Goal: Task Accomplishment & Management: Manage account settings

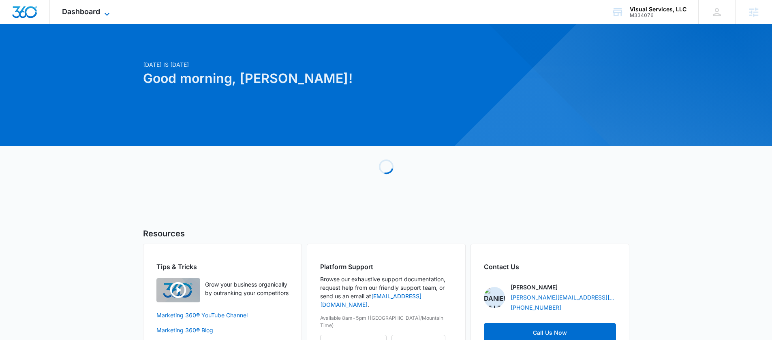
click at [99, 11] on span "Dashboard" at bounding box center [81, 11] width 38 height 9
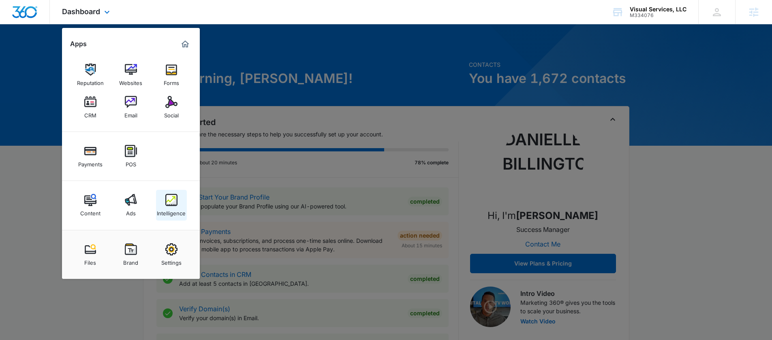
click at [174, 198] on img at bounding box center [171, 200] width 12 height 12
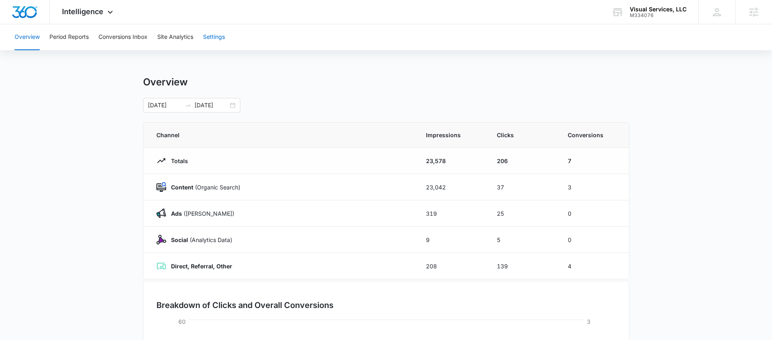
click at [210, 33] on button "Settings" at bounding box center [214, 37] width 22 height 26
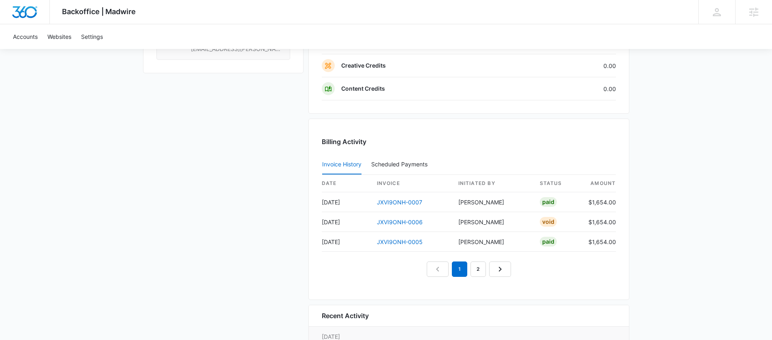
scroll to position [881, 0]
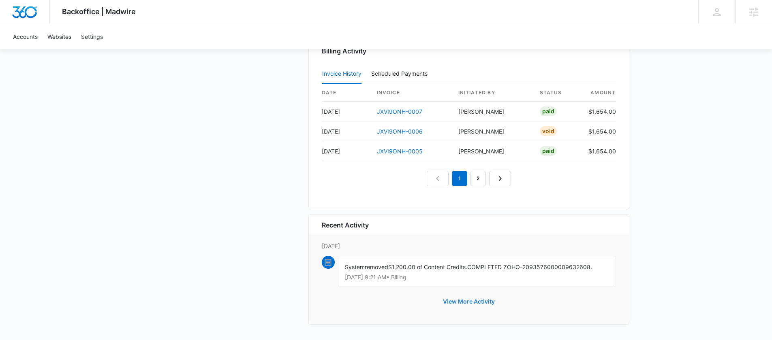
click at [451, 299] on button "View More Activity" at bounding box center [469, 301] width 68 height 19
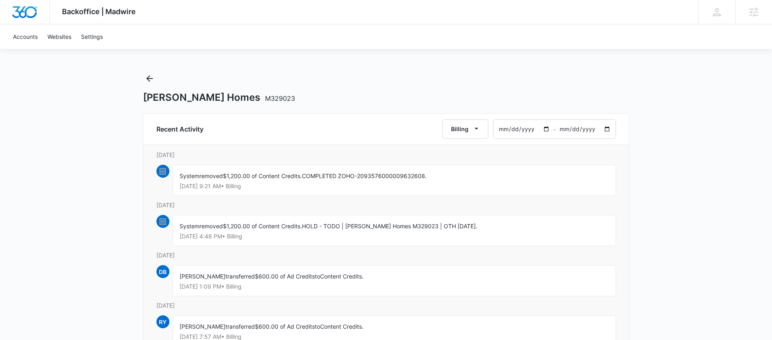
scroll to position [9, 0]
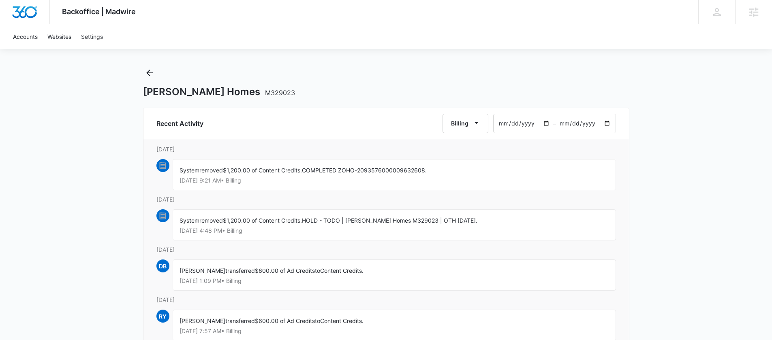
drag, startPoint x: 331, startPoint y: 232, endPoint x: 217, endPoint y: 211, distance: 115.8
click at [198, 208] on div "[DATE] System removed $1,200.00 of Content Credits. HOLD - TODO | [PERSON_NAME]…" at bounding box center [385, 220] width 459 height 50
click at [285, 223] on span "$1,200.00 of Content Credits." at bounding box center [262, 220] width 79 height 7
drag, startPoint x: 484, startPoint y: 218, endPoint x: 427, endPoint y: 220, distance: 56.7
click at [427, 220] on div "System removed $1,200.00 of Content Credits. HOLD - TODO | [PERSON_NAME] Homes …" at bounding box center [394, 224] width 443 height 31
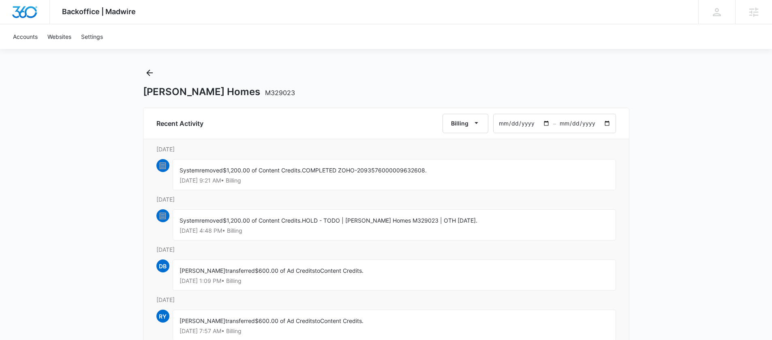
click at [506, 218] on div "System removed $1,200.00 of Content Credits. HOLD - TODO | Austin Thomas Homes …" at bounding box center [394, 224] width 443 height 31
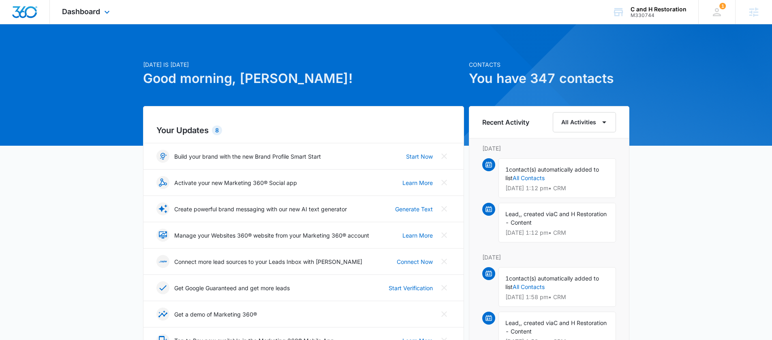
click at [101, 6] on div "Dashboard Apps Reputation Websites Forms CRM Email Social Payments POS Content …" at bounding box center [87, 12] width 74 height 24
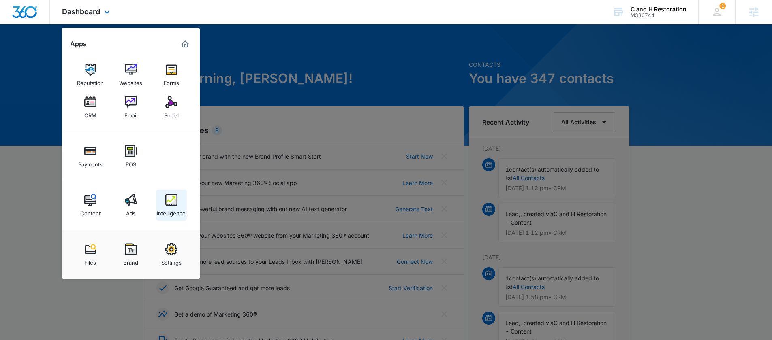
click at [175, 203] on img at bounding box center [171, 200] width 12 height 12
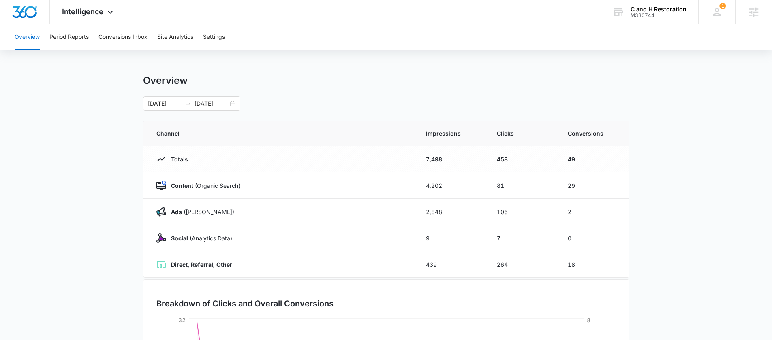
scroll to position [3, 0]
drag, startPoint x: 518, startPoint y: 212, endPoint x: 481, endPoint y: 208, distance: 37.0
click at [481, 208] on tr "Ads (Ad Campaigns) 2,848 106 2" at bounding box center [385, 210] width 485 height 26
click at [233, 103] on div "08/01/2025 08/29/2025" at bounding box center [191, 102] width 97 height 15
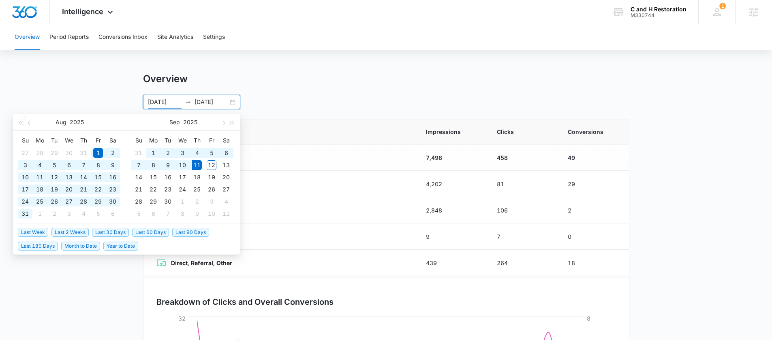
click at [152, 233] on span "Last 60 Days" at bounding box center [150, 232] width 37 height 9
type input "07/13/2025"
type input "09/11/2025"
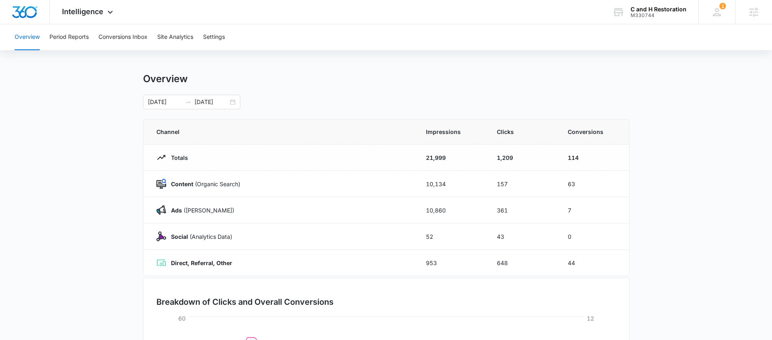
click at [718, 235] on main "Overview 07/13/2025 09/11/2025 Jul 2025 Su Mo Tu We Th Fr Sa 29 30 1 2 3 4 5 6 …" at bounding box center [386, 285] width 772 height 425
drag, startPoint x: 572, startPoint y: 210, endPoint x: 562, endPoint y: 211, distance: 10.2
click at [562, 211] on td "7" at bounding box center [593, 210] width 71 height 26
drag, startPoint x: 585, startPoint y: 188, endPoint x: 549, endPoint y: 188, distance: 36.5
click at [552, 188] on tr "Content (Organic Search) 10,134 157 63" at bounding box center [385, 184] width 485 height 26
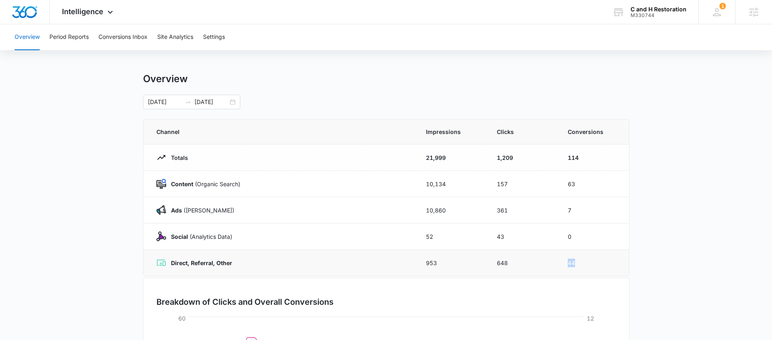
drag, startPoint x: 579, startPoint y: 266, endPoint x: 561, endPoint y: 262, distance: 18.5
click at [561, 263] on td "44" at bounding box center [593, 263] width 71 height 26
click at [669, 202] on main "Overview 07/13/2025 09/11/2025 Jul 2025 Su Mo Tu We Th Fr Sa 29 30 1 2 3 4 5 6 …" at bounding box center [386, 285] width 772 height 425
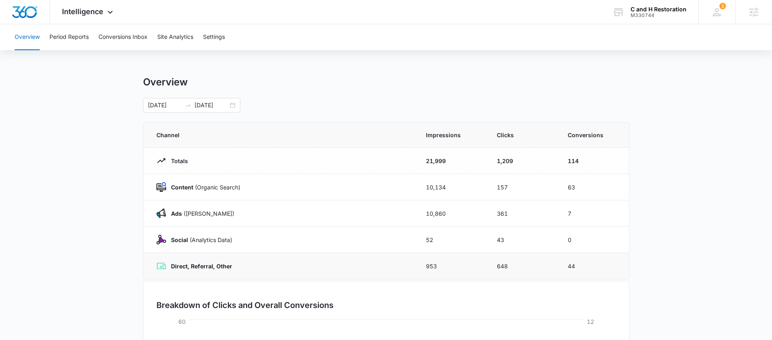
scroll to position [20, 0]
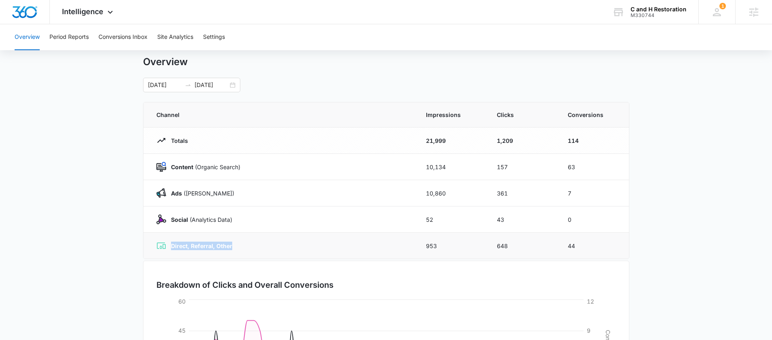
drag, startPoint x: 234, startPoint y: 247, endPoint x: 162, endPoint y: 247, distance: 72.1
click at [162, 247] on div "Direct, Referral, Other" at bounding box center [281, 246] width 250 height 10
click at [266, 233] on td "Direct, Referral, Other" at bounding box center [279, 246] width 273 height 26
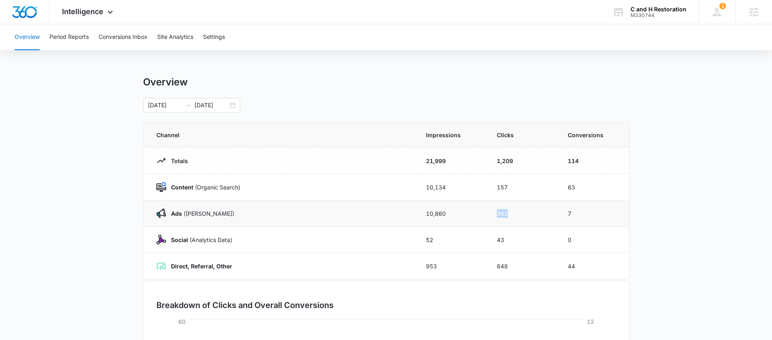
drag, startPoint x: 512, startPoint y: 214, endPoint x: 495, endPoint y: 215, distance: 16.2
click at [495, 215] on td "361" at bounding box center [522, 214] width 71 height 26
drag, startPoint x: 587, startPoint y: 188, endPoint x: 555, endPoint y: 187, distance: 32.0
click at [555, 187] on tr "Content (Organic Search) 10,134 157 63" at bounding box center [385, 187] width 485 height 26
drag, startPoint x: 523, startPoint y: 214, endPoint x: 491, endPoint y: 213, distance: 31.6
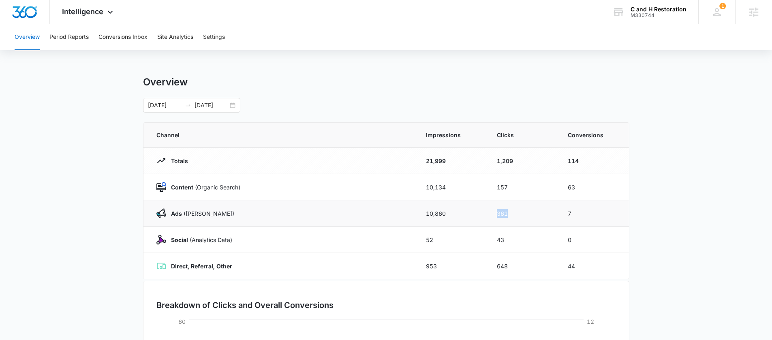
click at [491, 213] on td "361" at bounding box center [522, 214] width 71 height 26
drag, startPoint x: 585, startPoint y: 211, endPoint x: 552, endPoint y: 210, distance: 32.4
click at [552, 210] on tr "Ads (Ad Campaigns) 10,860 361 7" at bounding box center [385, 214] width 485 height 26
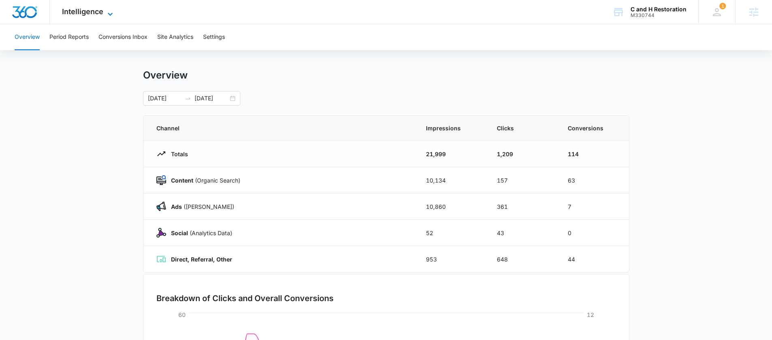
click at [69, 15] on span "Intelligence" at bounding box center [82, 11] width 41 height 9
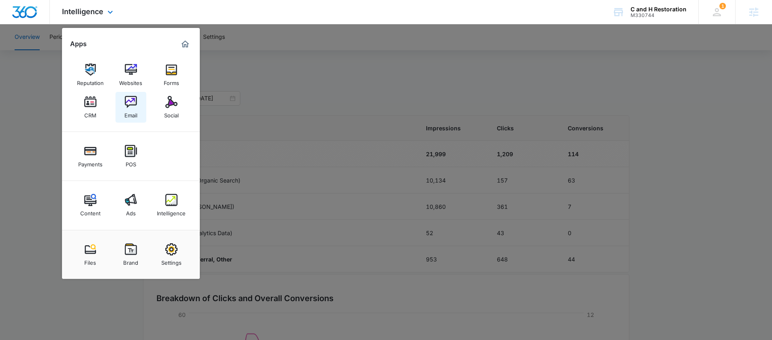
click at [133, 101] on img at bounding box center [131, 102] width 12 height 12
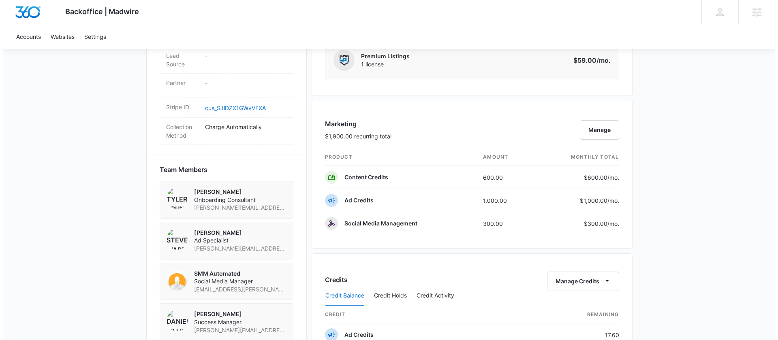
scroll to position [463, 0]
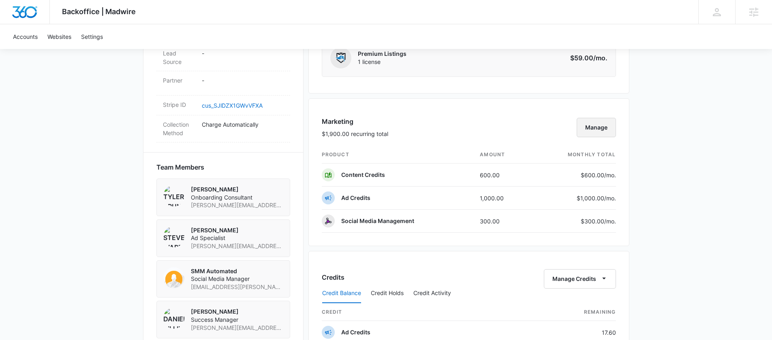
click at [589, 128] on button "Manage" at bounding box center [595, 127] width 39 height 19
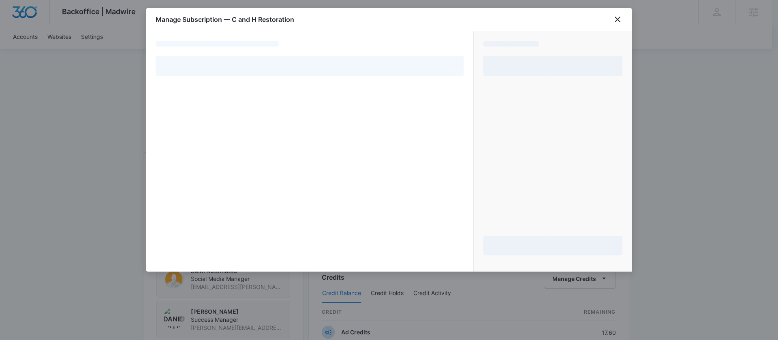
select select "pm_1RP7iQA4n8RTgNjU6SGIcAkR"
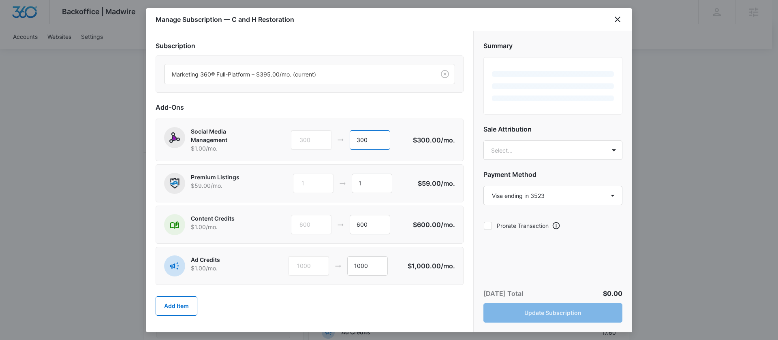
drag, startPoint x: 382, startPoint y: 145, endPoint x: 228, endPoint y: 125, distance: 155.2
click at [230, 125] on div "Social Media Management $1.00 /mo. 300 300 $300.00 /mo." at bounding box center [310, 140] width 308 height 43
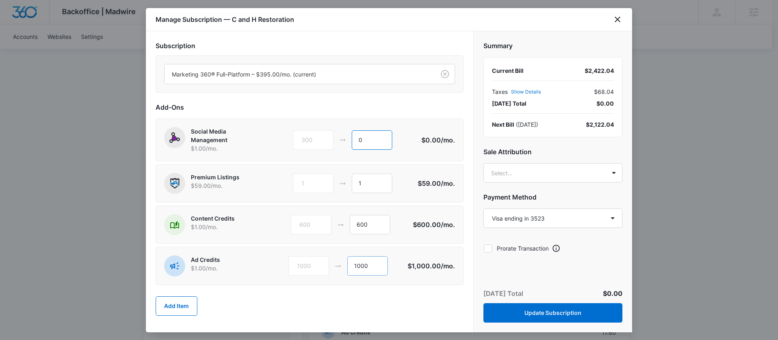
type input "0"
drag, startPoint x: 375, startPoint y: 269, endPoint x: 325, endPoint y: 265, distance: 49.6
click at [325, 265] on div "1000 1000" at bounding box center [347, 265] width 119 height 19
type input "3"
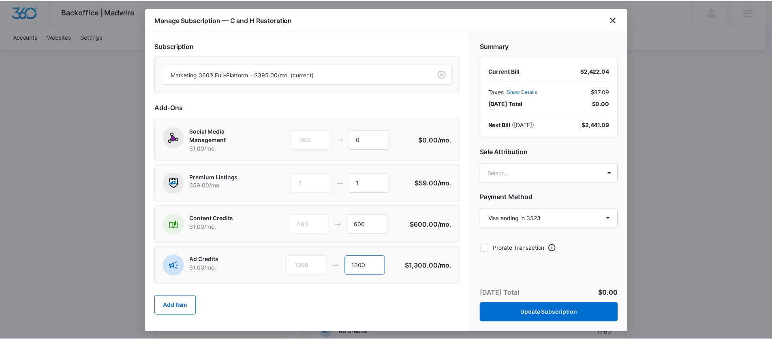
scroll to position [1, 0]
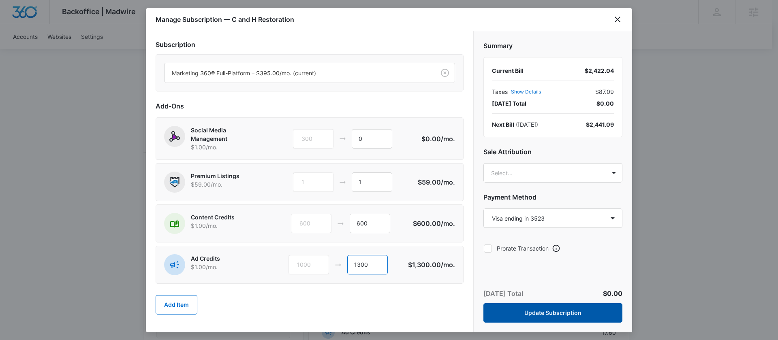
type input "1300"
click at [512, 319] on button "Update Subscription" at bounding box center [552, 312] width 139 height 19
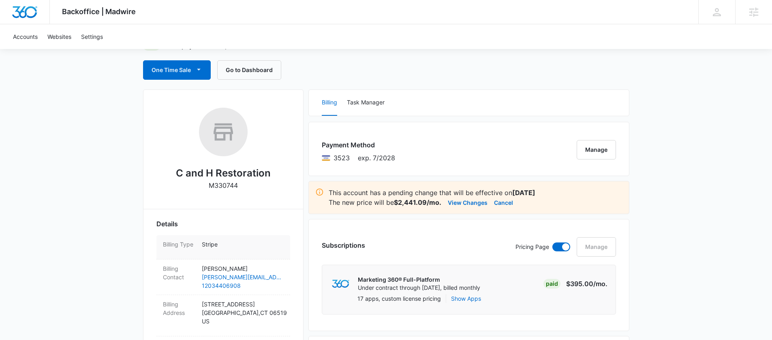
scroll to position [80, 0]
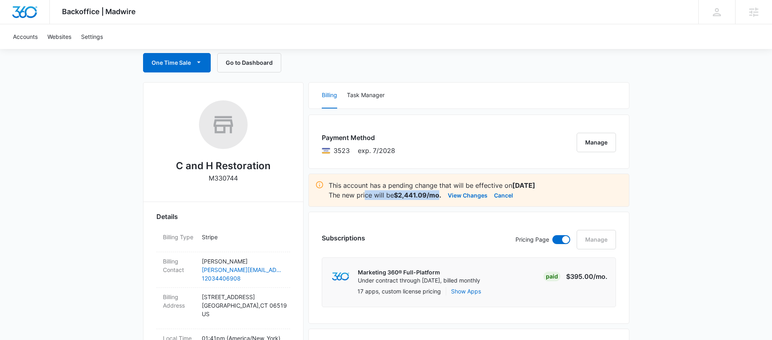
drag, startPoint x: 439, startPoint y: 197, endPoint x: 366, endPoint y: 196, distance: 73.3
click at [365, 196] on p "The new price will be $2,441.09/mo." at bounding box center [385, 195] width 113 height 10
click at [356, 221] on div "Subscriptions Pricing Page Manage Marketing 360® Full-Platform Under contract t…" at bounding box center [468, 268] width 321 height 112
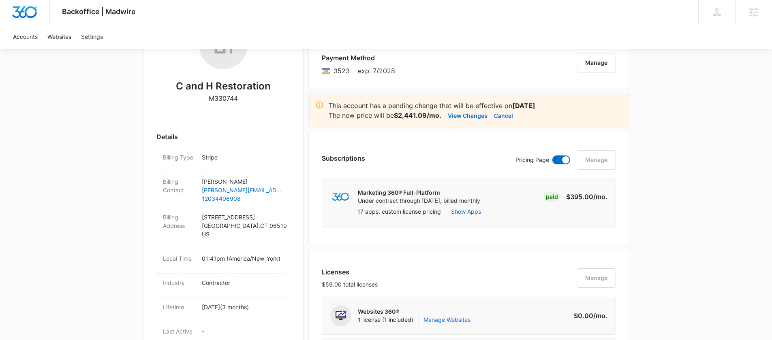
scroll to position [169, 0]
